Goal: Find specific page/section: Find specific page/section

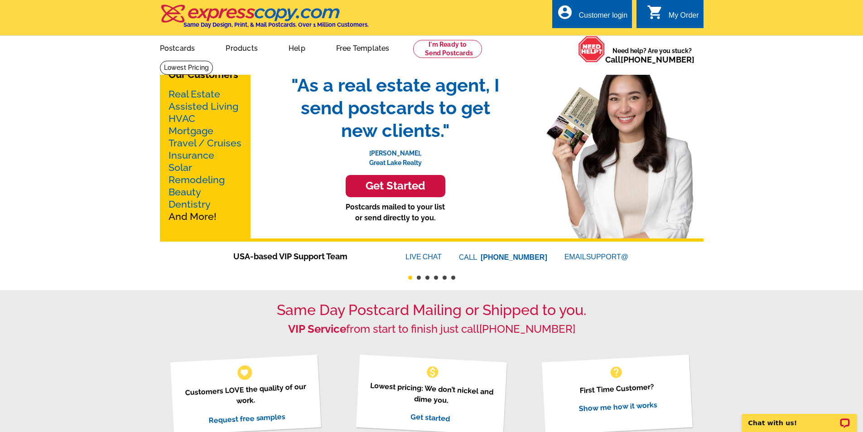
click at [184, 94] on link "Real Estate" at bounding box center [195, 93] width 52 height 11
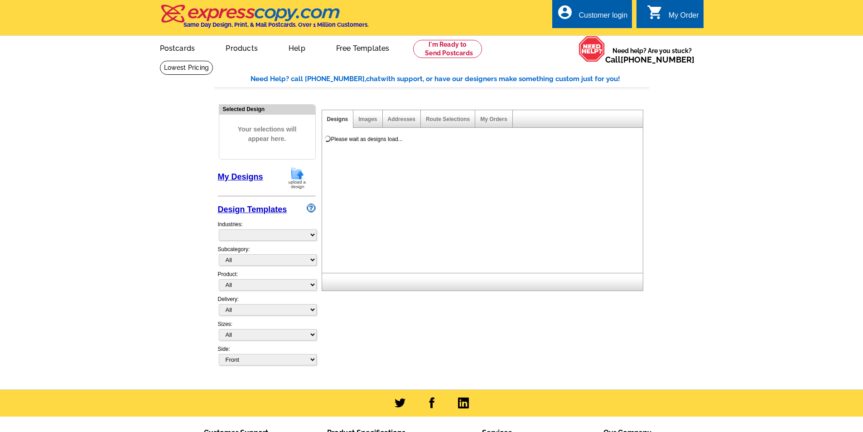
select select "785"
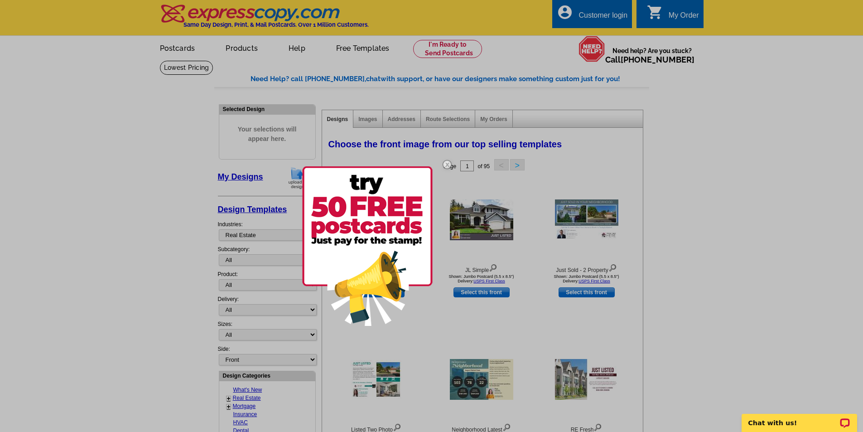
click at [330, 237] on img at bounding box center [367, 245] width 130 height 159
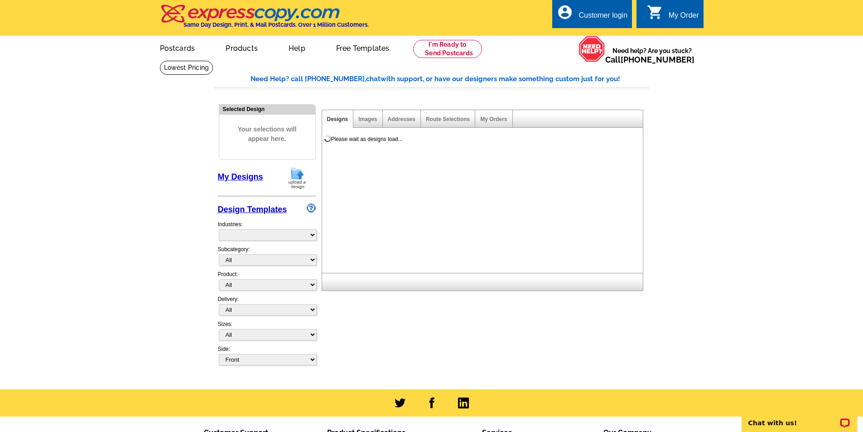
select select "831"
